Goal: Information Seeking & Learning: Learn about a topic

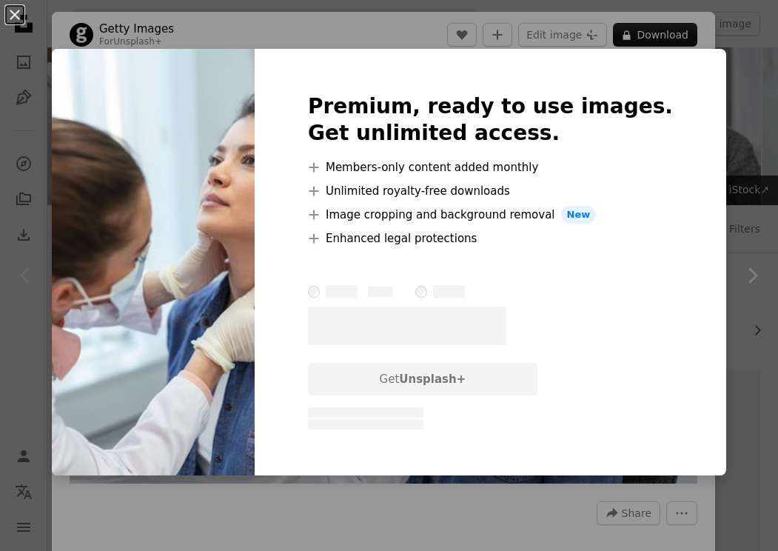
scroll to position [110, 0]
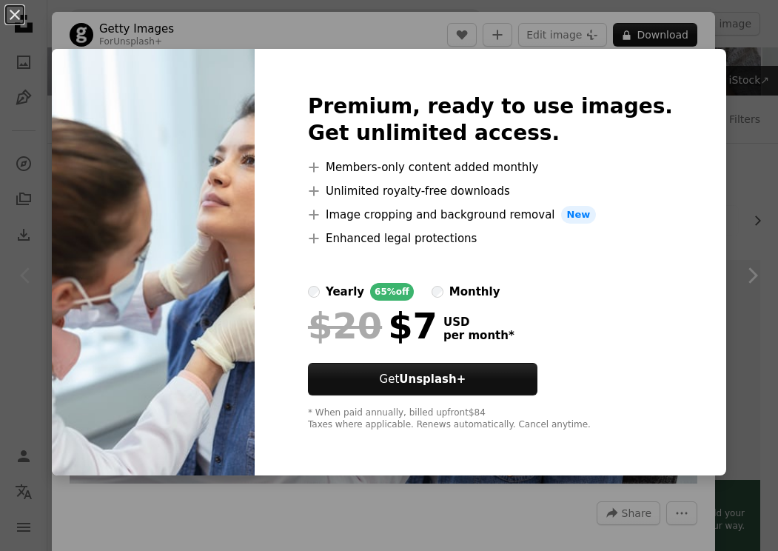
click at [423, 32] on div "An X shape Premium, ready to use images. Get unlimited access. A plus sign Memb…" at bounding box center [389, 275] width 778 height 551
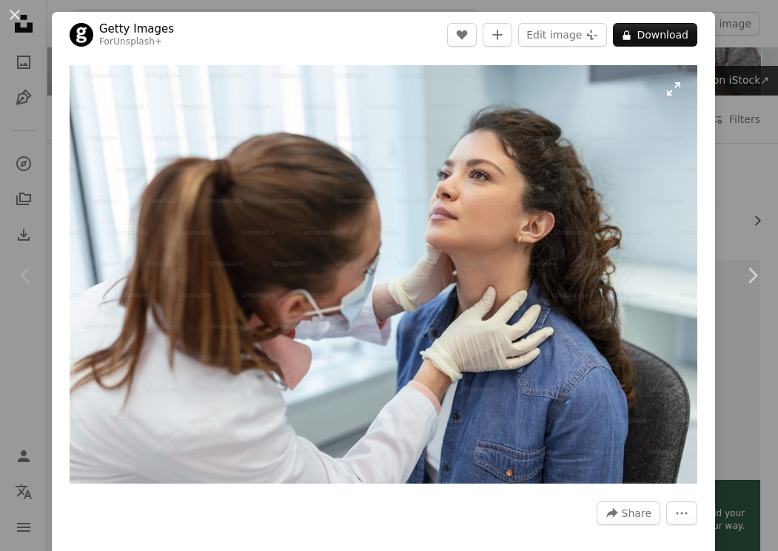
click at [680, 93] on img "Zoom in on this image" at bounding box center [384, 274] width 628 height 418
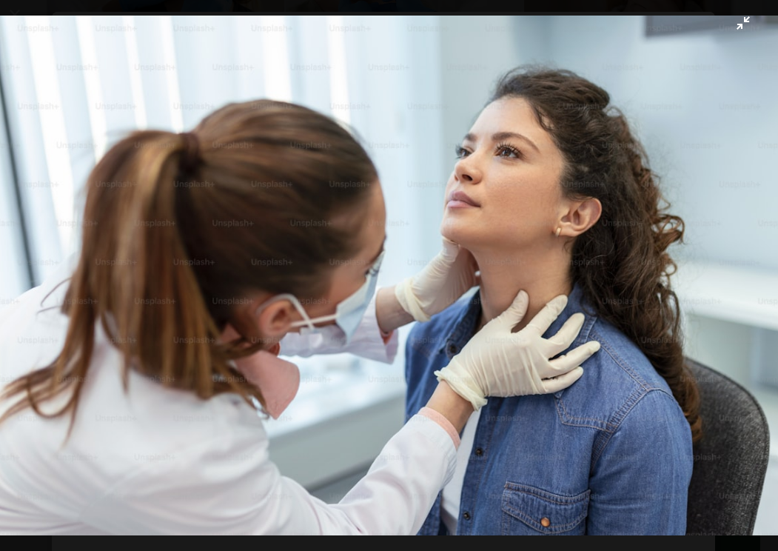
click at [737, 24] on img "Zoom out on this image" at bounding box center [389, 276] width 780 height 520
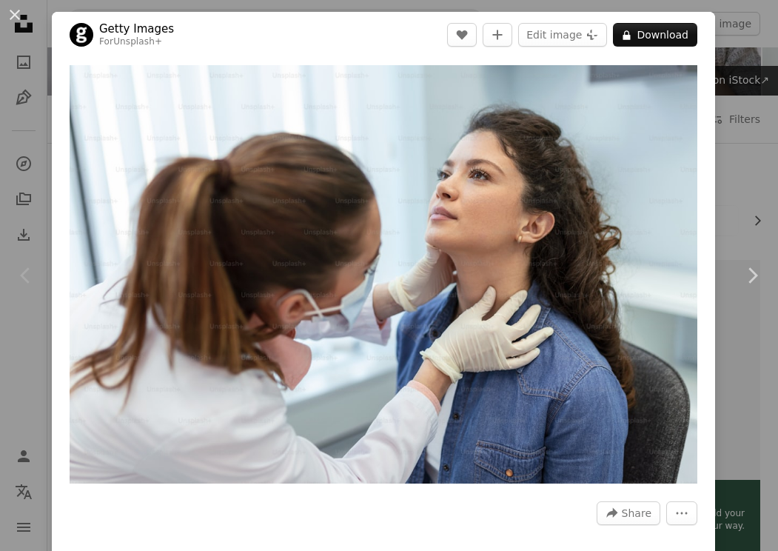
click at [748, 180] on div "An X shape Chevron left Chevron right Getty Images For Unsplash+ A heart A plus…" at bounding box center [389, 275] width 778 height 551
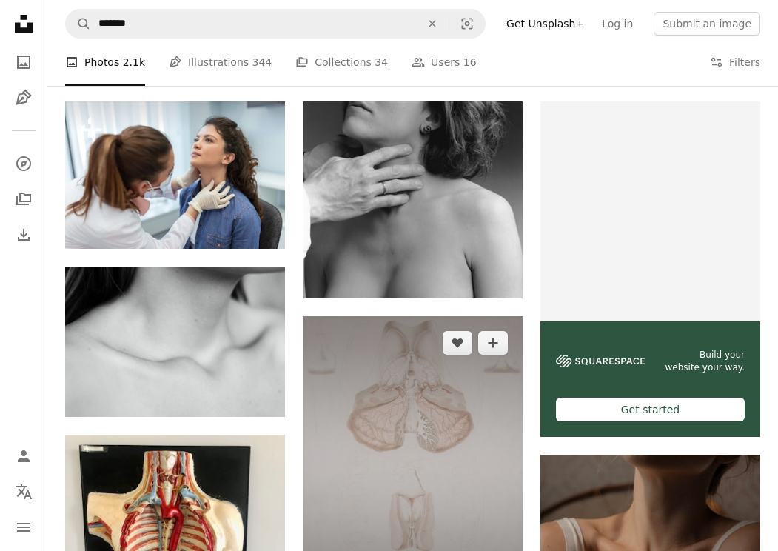
scroll to position [264, 0]
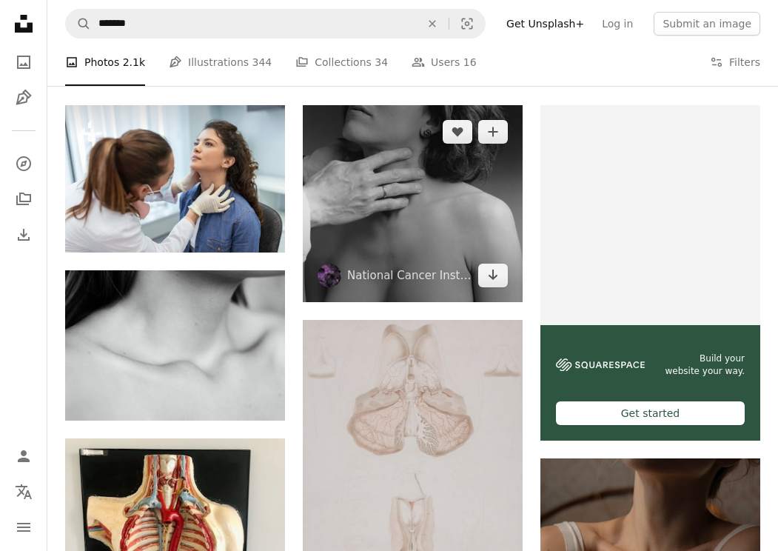
click at [417, 263] on img at bounding box center [413, 203] width 220 height 197
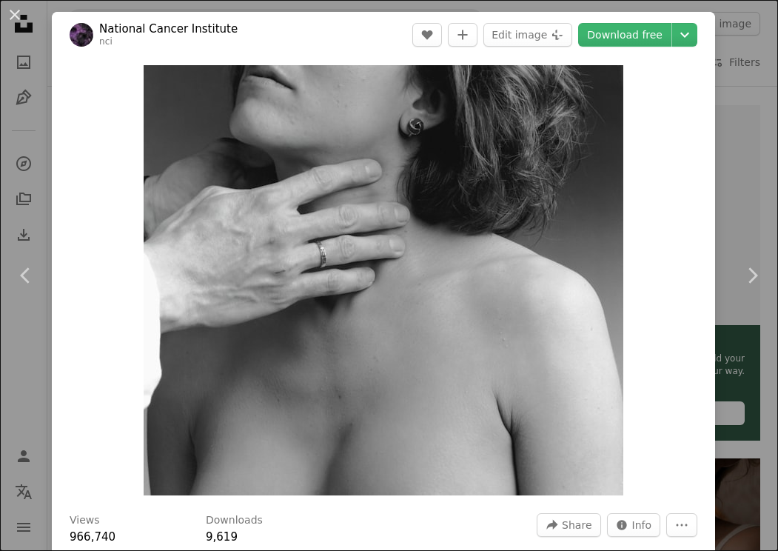
click at [740, 177] on div "An X shape Chevron left Chevron right National [MEDICAL_DATA] Institute nci A h…" at bounding box center [389, 275] width 778 height 551
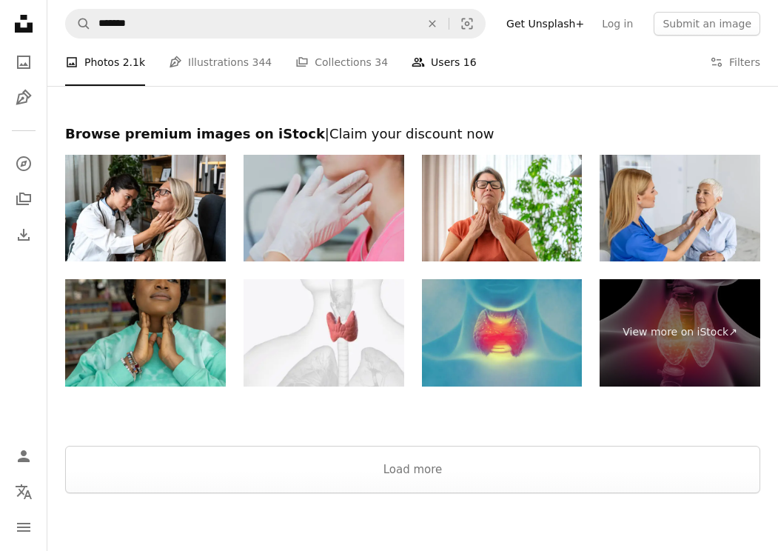
scroll to position [4073, 0]
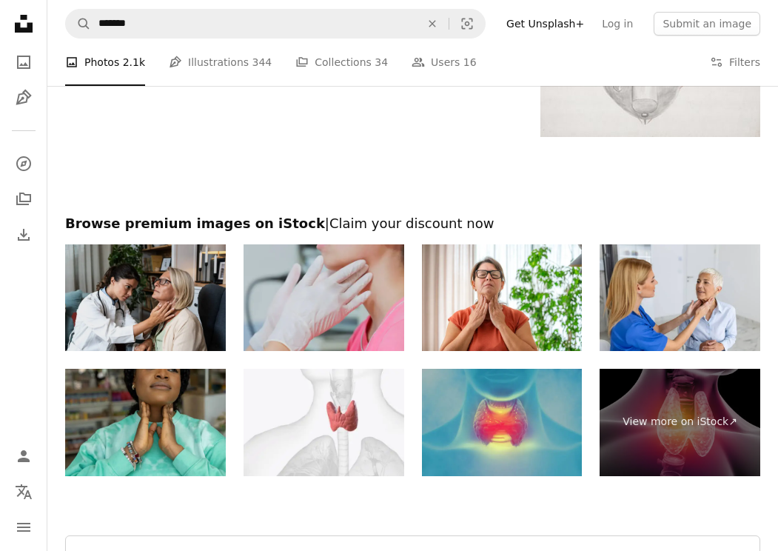
click at [142, 273] on img at bounding box center [145, 297] width 161 height 107
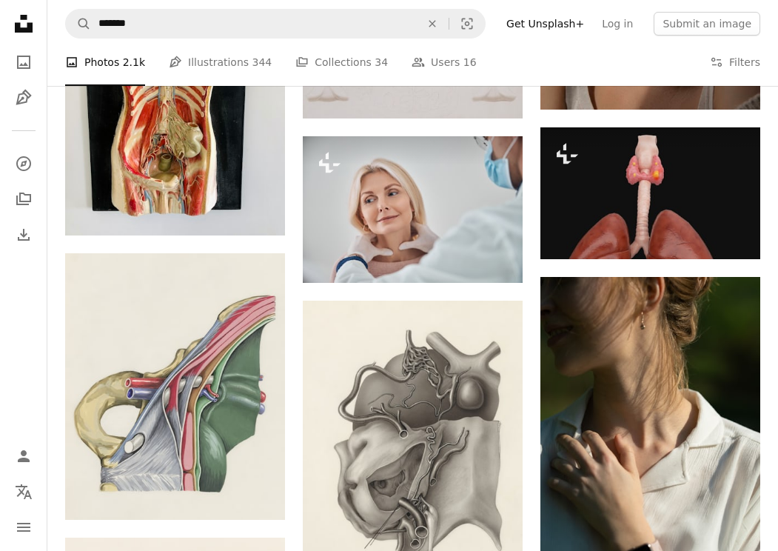
scroll to position [0, 0]
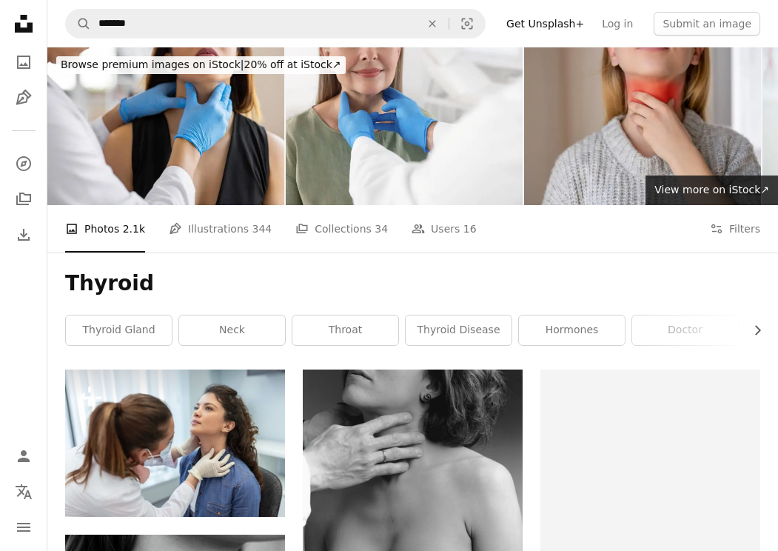
scroll to position [2744, 0]
